Goal: Task Accomplishment & Management: Complete application form

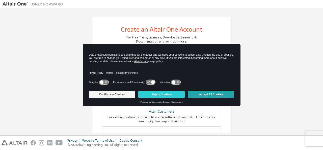
click at [206, 94] on button "Accept All Cookies" at bounding box center [211, 94] width 46 height 7
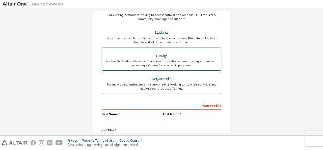
scroll to position [102, 0]
click at [168, 60] on div "For faculty & administrators of academic institutions administering students an…" at bounding box center [161, 64] width 113 height 8
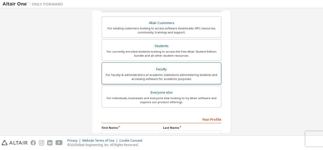
scroll to position [115, 0]
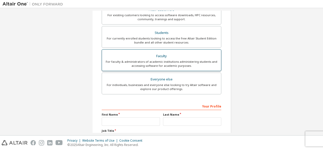
click at [163, 57] on div "Faculty" at bounding box center [161, 56] width 113 height 7
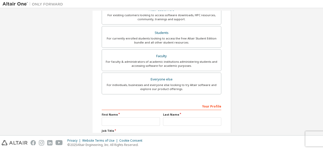
scroll to position [157, 0]
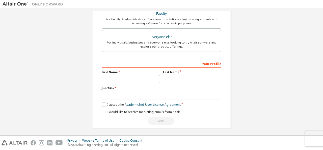
click at [123, 77] on input "text" at bounding box center [131, 79] width 58 height 8
type input "****"
type input "**********"
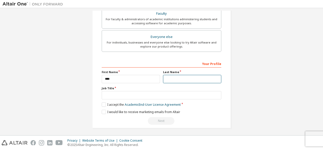
type input "******"
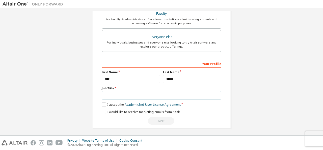
click at [130, 95] on input "text" at bounding box center [162, 95] width 120 height 8
type input "*******"
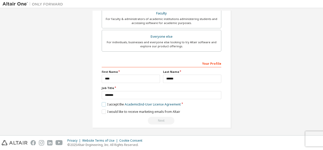
click at [102, 103] on label "I accept the Academic End-User License Agreement" at bounding box center [141, 104] width 79 height 4
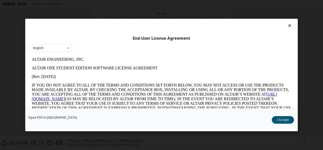
scroll to position [0, 0]
click at [288, 122] on button "I Accept" at bounding box center [283, 120] width 22 height 8
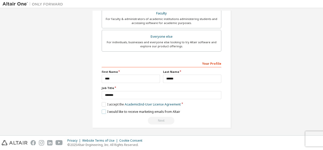
click at [103, 109] on label "I would like to receive marketing emails from Altair" at bounding box center [141, 111] width 79 height 4
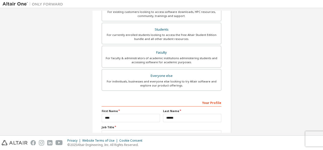
scroll to position [161, 0]
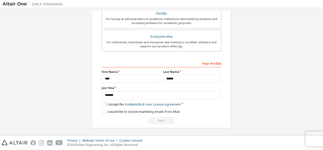
click at [103, 103] on label "I accept the Academic End-User License Agreement" at bounding box center [141, 104] width 79 height 4
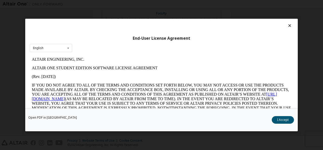
scroll to position [0, 0]
click at [68, 49] on icon at bounding box center [68, 48] width 6 height 8
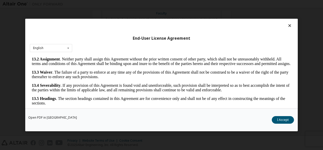
scroll to position [20, 0]
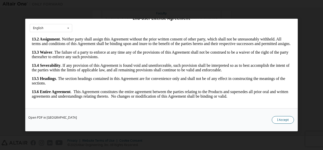
click at [286, 119] on button "I Accept" at bounding box center [283, 120] width 22 height 8
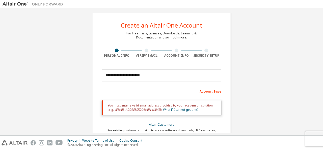
scroll to position [4, 0]
click at [146, 50] on div at bounding box center [147, 51] width 4 height 4
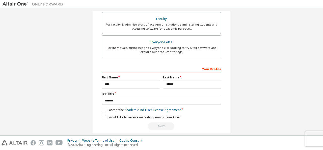
scroll to position [161, 0]
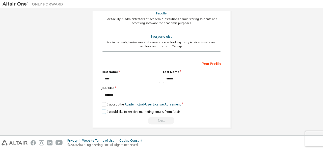
click at [105, 109] on label "I would like to receive marketing emails from Altair" at bounding box center [141, 111] width 79 height 4
click at [102, 103] on label "I accept the Academic End-User License Agreement" at bounding box center [141, 104] width 79 height 4
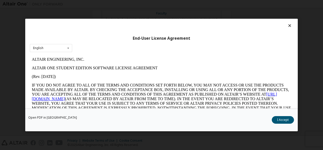
scroll to position [0, 0]
click at [61, 98] on link "[URL][DOMAIN_NAME]" at bounding box center [155, 96] width 246 height 9
